Goal: Information Seeking & Learning: Learn about a topic

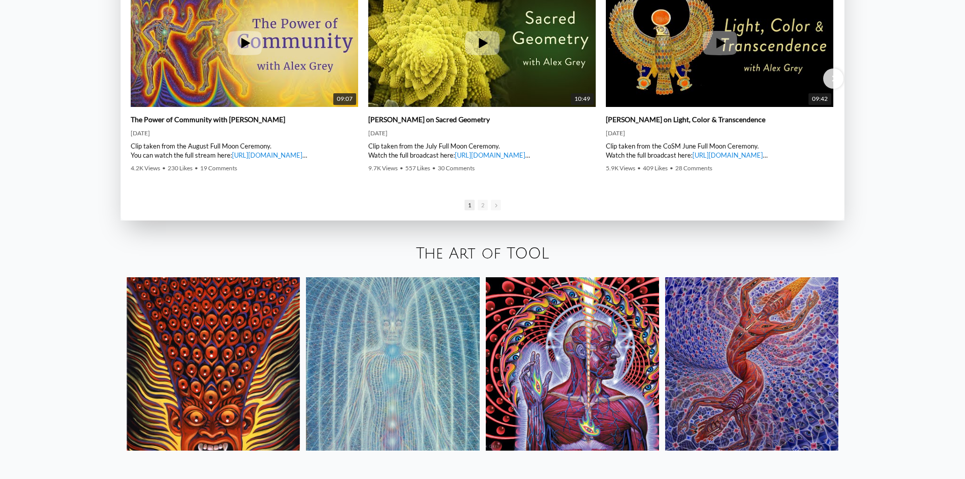
scroll to position [1977, 0]
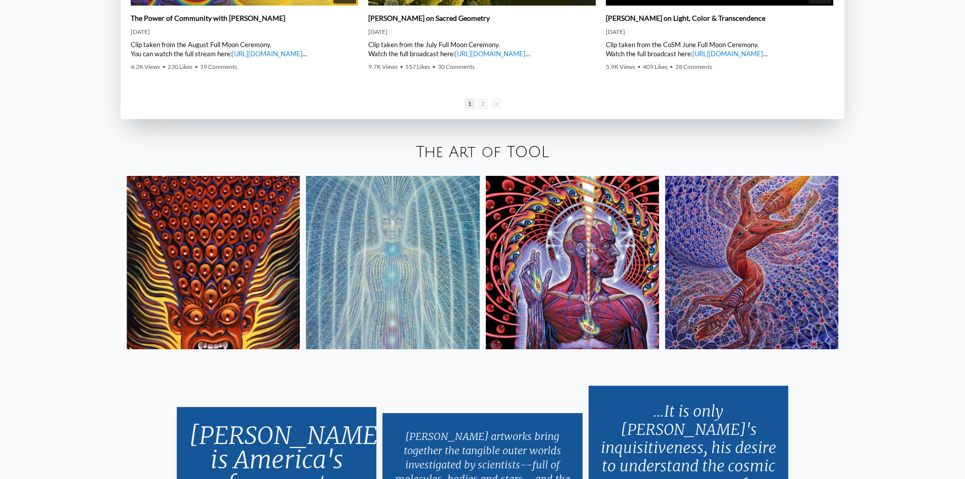
click at [492, 154] on link "The Art of TOOL" at bounding box center [482, 152] width 133 height 17
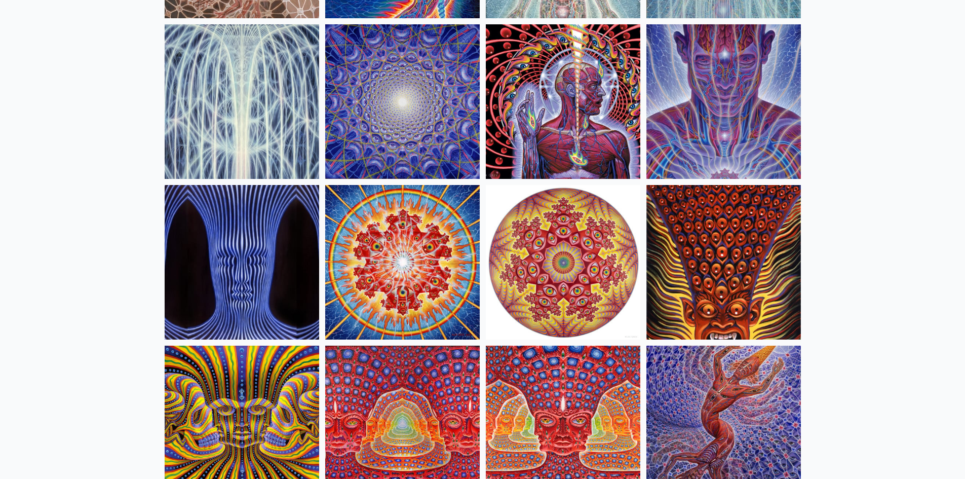
scroll to position [355, 0]
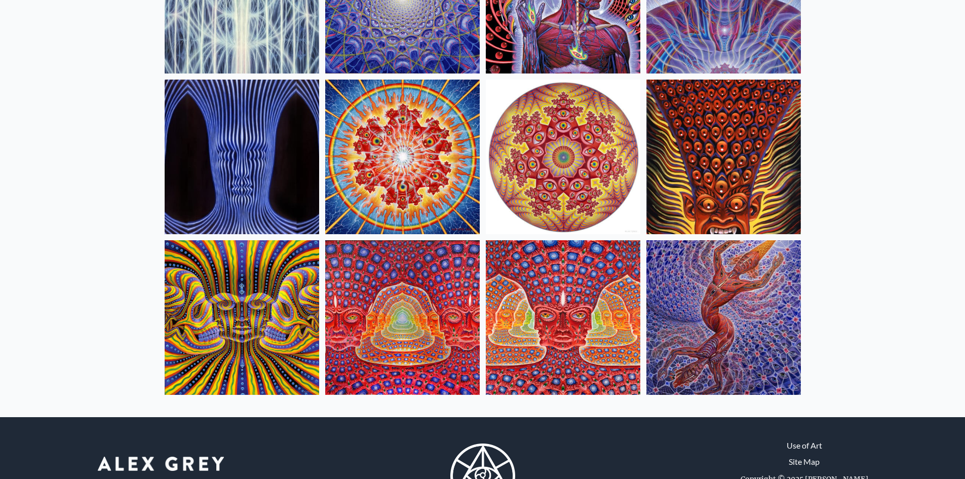
click at [740, 296] on img at bounding box center [724, 317] width 155 height 155
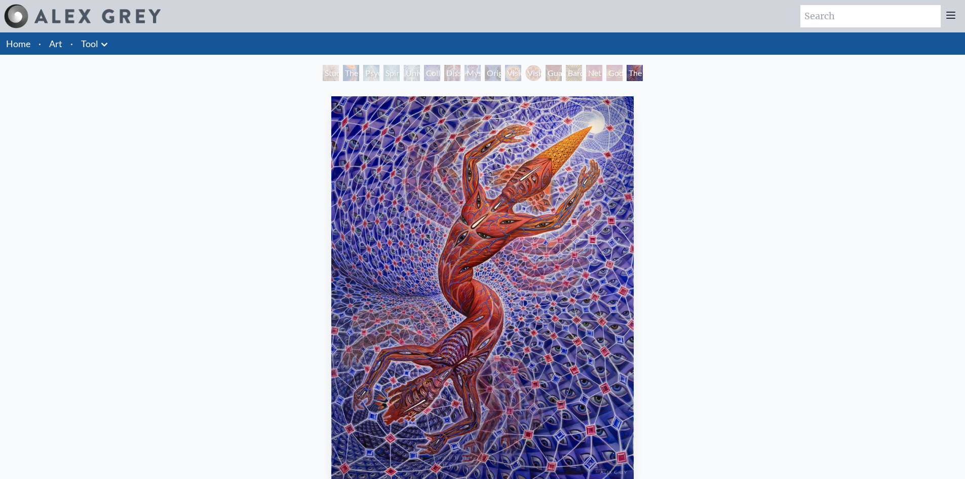
click at [603, 72] on div "Net of Being" at bounding box center [594, 73] width 16 height 16
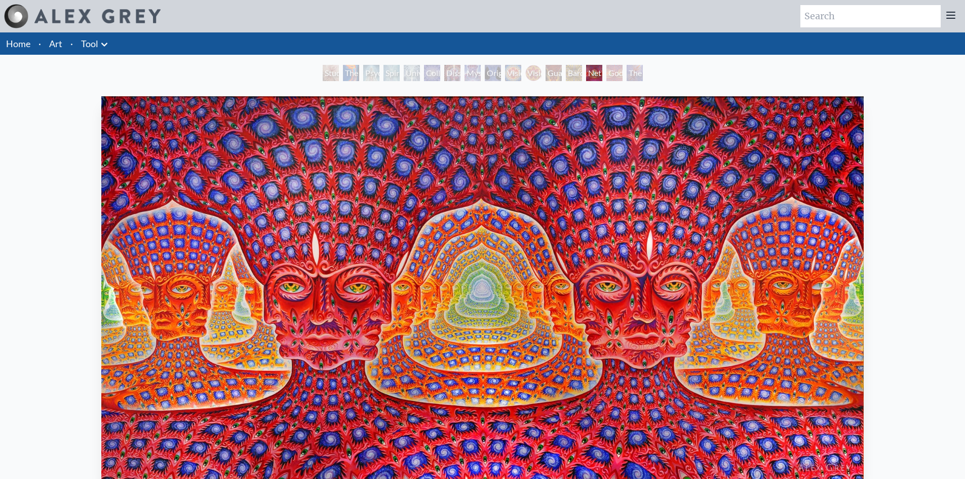
click at [632, 71] on div "The Great Turn" at bounding box center [635, 73] width 16 height 16
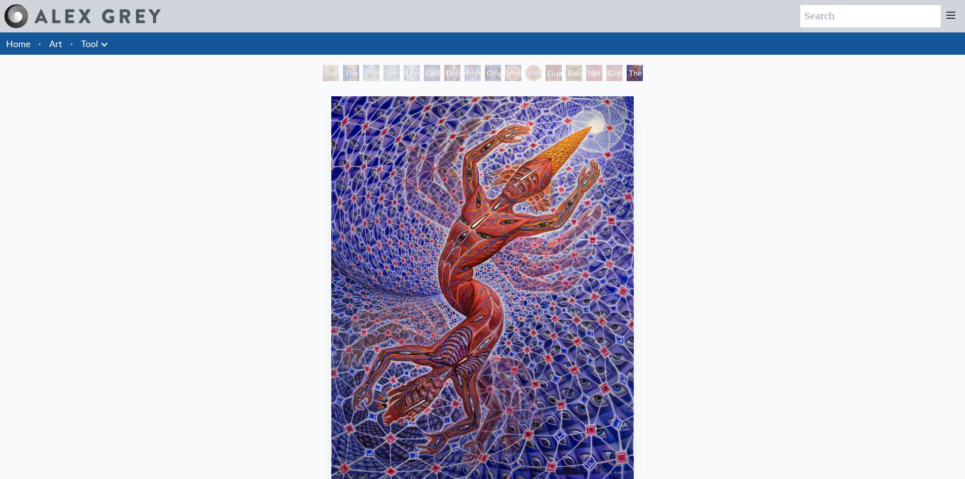
click at [324, 73] on div "Study for the Great Turn" at bounding box center [331, 73] width 16 height 16
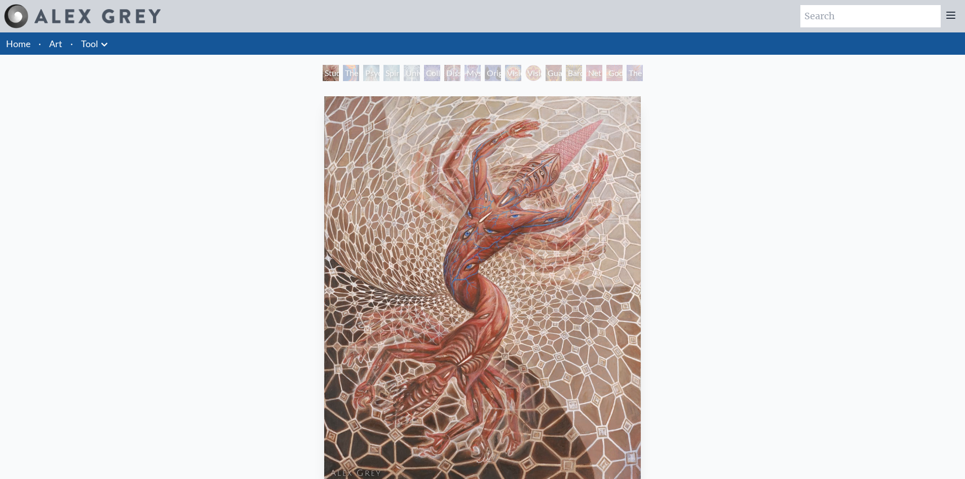
click at [386, 72] on div "Spiritual Energy System" at bounding box center [392, 73] width 16 height 16
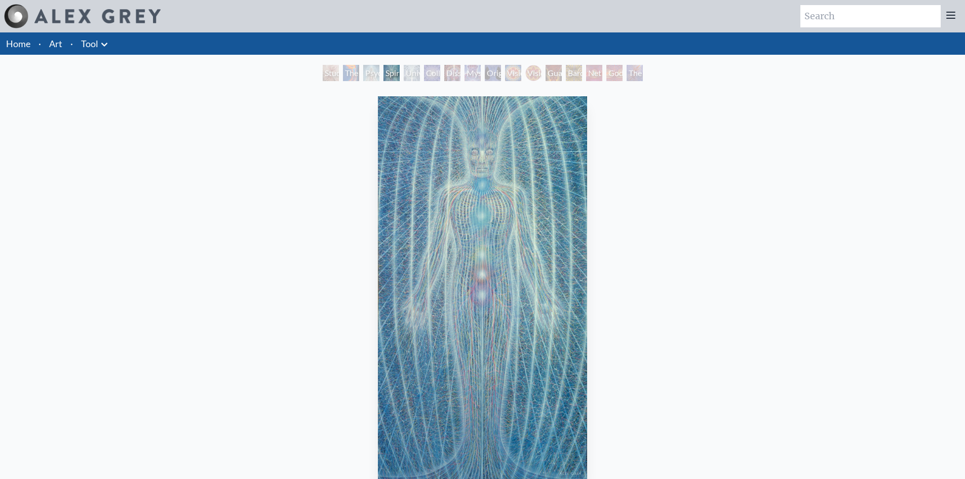
click at [430, 64] on div "Home · Art · Tool Anatomical Drawings" at bounding box center [482, 434] width 965 height 805
click at [428, 70] on div "Collective Vision" at bounding box center [432, 73] width 16 height 16
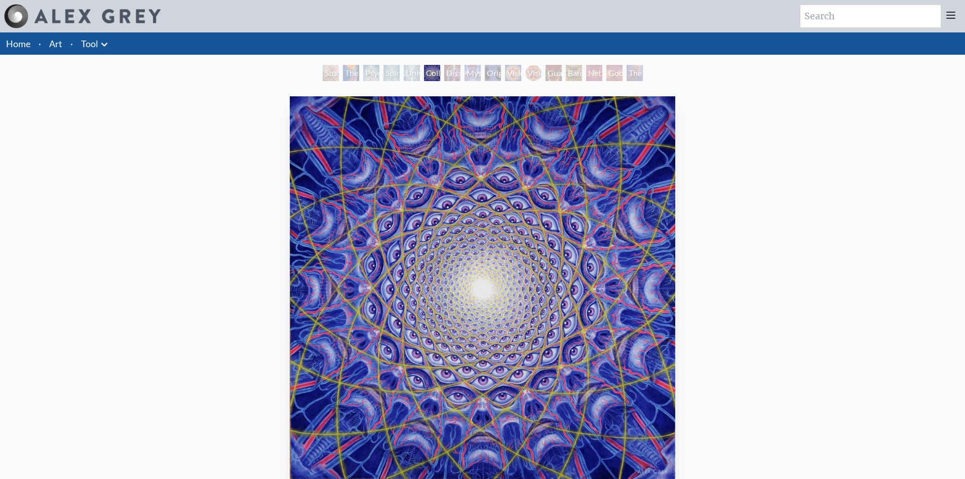
click at [478, 73] on div "Mystic Eye" at bounding box center [473, 73] width 16 height 16
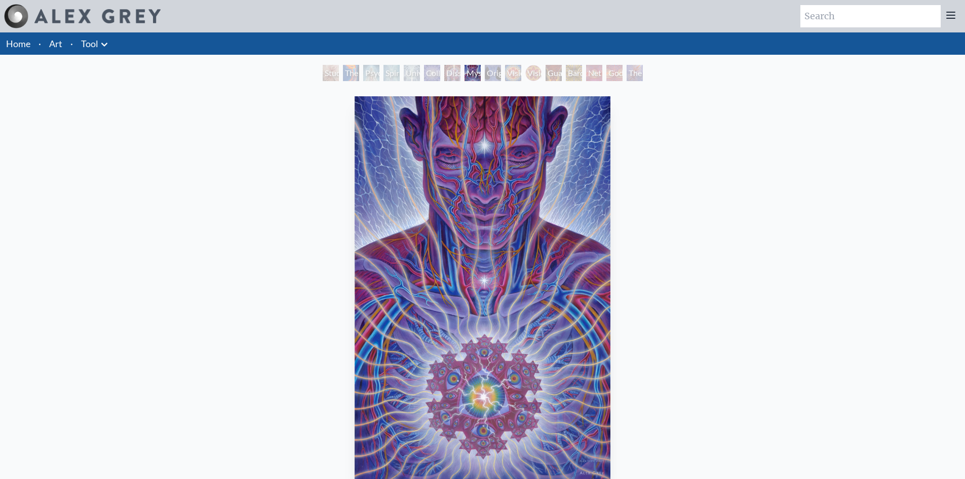
click at [505, 72] on div "Vision Crystal" at bounding box center [513, 73] width 16 height 16
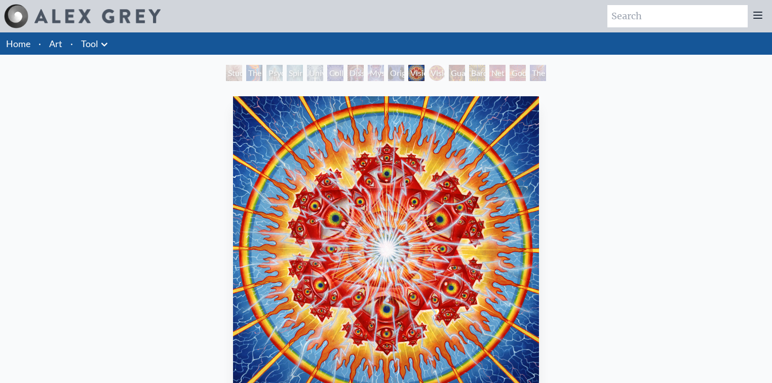
click at [395, 76] on div "Original Face" at bounding box center [396, 73] width 16 height 16
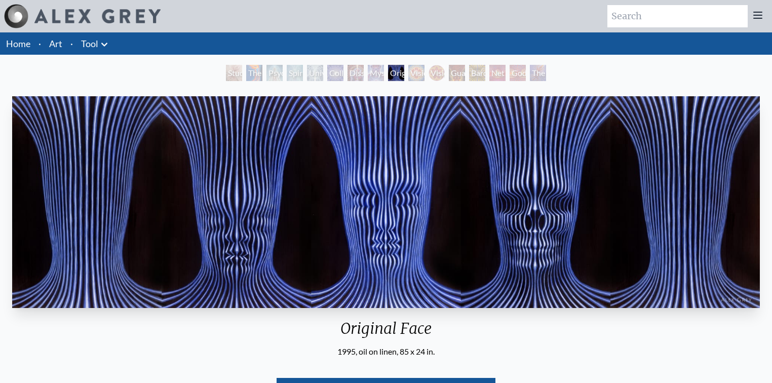
click at [429, 74] on div "Vision [PERSON_NAME]" at bounding box center [437, 73] width 16 height 16
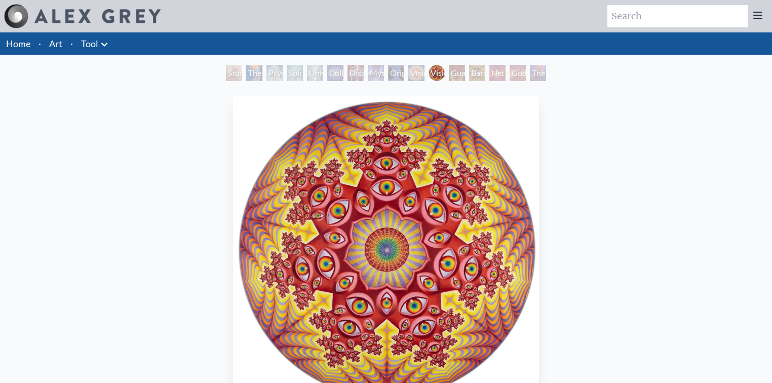
click at [465, 75] on div "Guardian of Infinite Vision" at bounding box center [457, 73] width 16 height 16
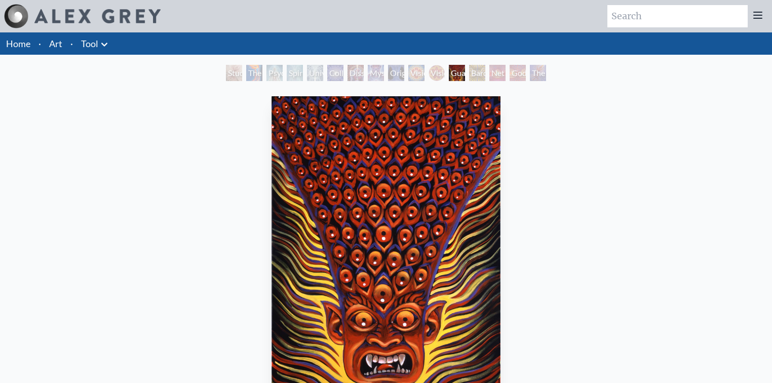
click at [514, 76] on div "Godself" at bounding box center [518, 73] width 16 height 16
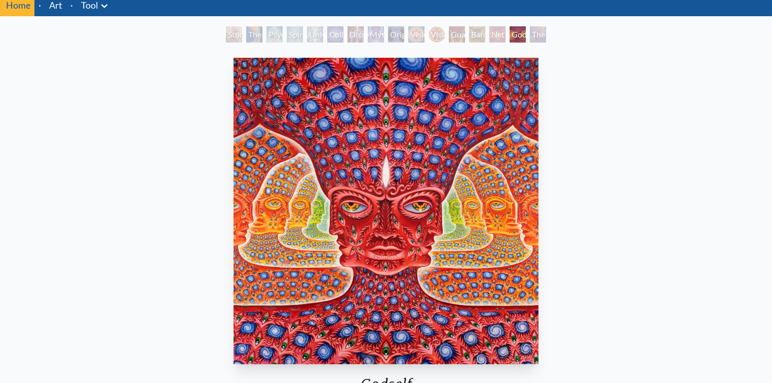
scroll to position [81, 0]
